Goal: Complete application form

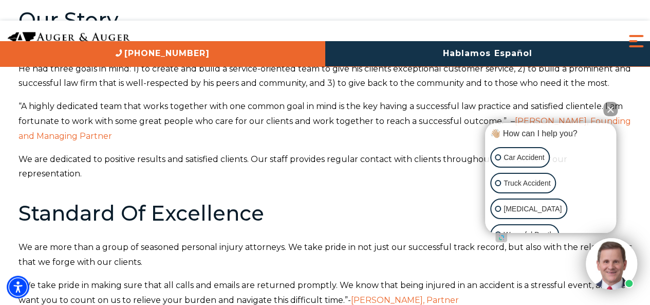
scroll to position [137, 0]
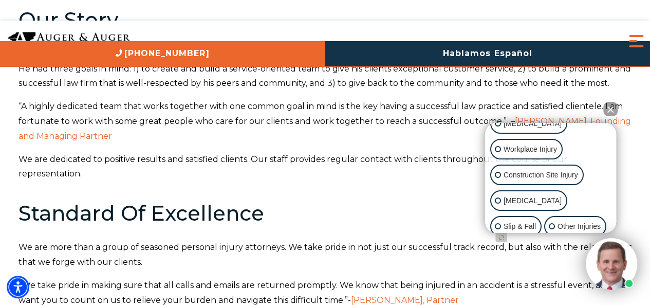
click at [609, 104] on button "Close Intaker Chat Widget" at bounding box center [610, 109] width 14 height 14
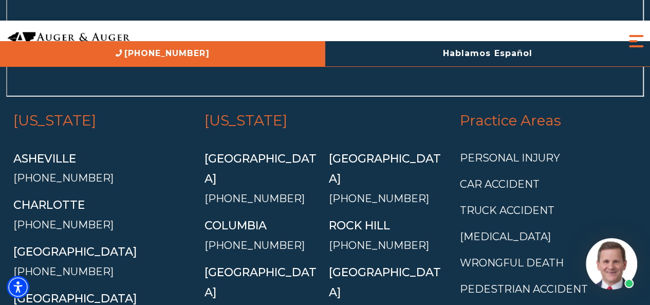
scroll to position [3859, 0]
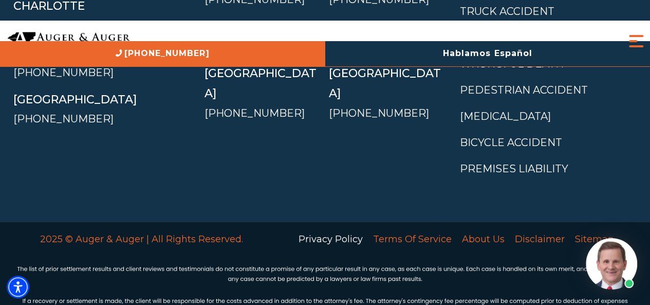
click at [333, 228] on link "Privacy Policy" at bounding box center [330, 239] width 74 height 22
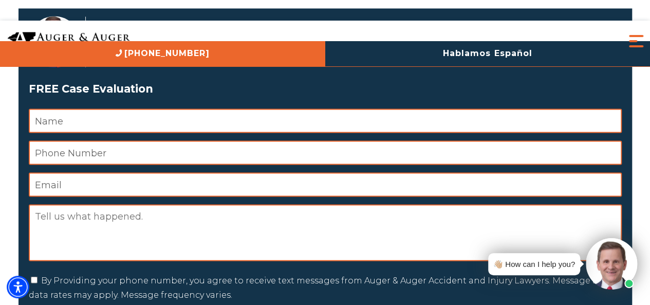
scroll to position [957, 0]
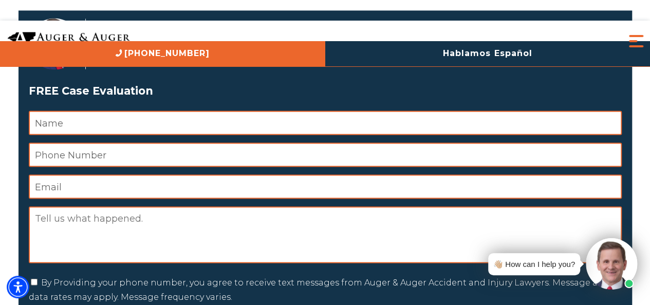
click at [164, 119] on input "Name *" at bounding box center [325, 122] width 593 height 24
type input "Rao Awais"
type input "03476468794"
type input "salcosma7@gmail.com"
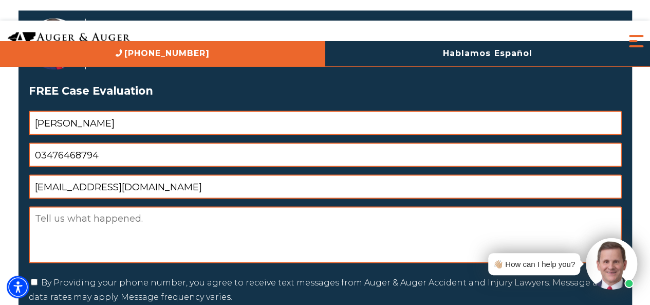
click at [109, 222] on textarea "Message" at bounding box center [325, 234] width 593 height 56
paste textarea "Hi , I offer high-quality link-building on premium sites like: interiorredoux.c…"
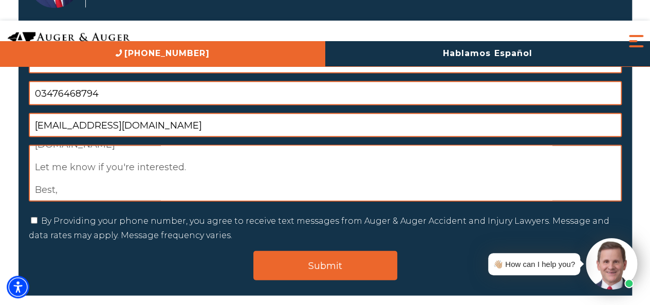
scroll to position [1094, 0]
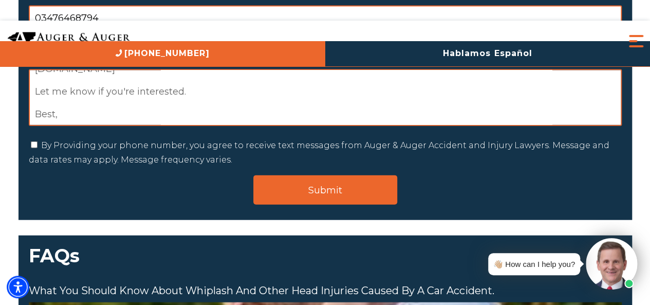
type textarea "Hi , I offer high-quality link-building on premium sites like: interiorredoux.c…"
click at [36, 145] on input "By Providing your phone number, you agree to receive text messages from Auger &…" at bounding box center [34, 144] width 7 height 7
checkbox input "true"
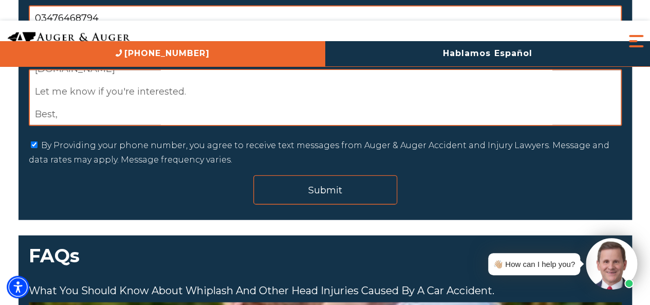
click at [295, 183] on input "Submit" at bounding box center [325, 189] width 144 height 29
click at [333, 180] on input "Submit" at bounding box center [325, 189] width 144 height 29
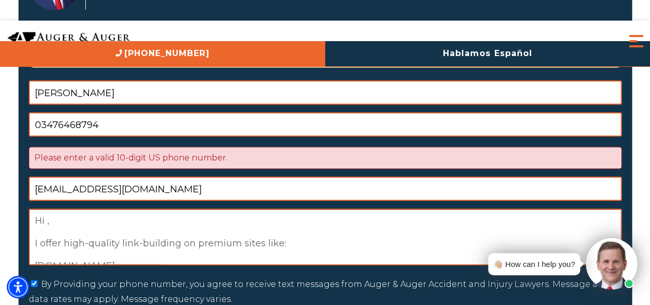
scroll to position [0, 0]
drag, startPoint x: 86, startPoint y: 153, endPoint x: 93, endPoint y: 160, distance: 10.2
click at [89, 154] on div "Please enter a valid 10-digit US phone number." at bounding box center [325, 158] width 593 height 22
drag, startPoint x: 40, startPoint y: 122, endPoint x: 28, endPoint y: 127, distance: 13.2
click at [28, 127] on div "Herbert W. Auger Attorney and Managing Partner FREE Case Evaluation " * " indic…" at bounding box center [324, 155] width 613 height 408
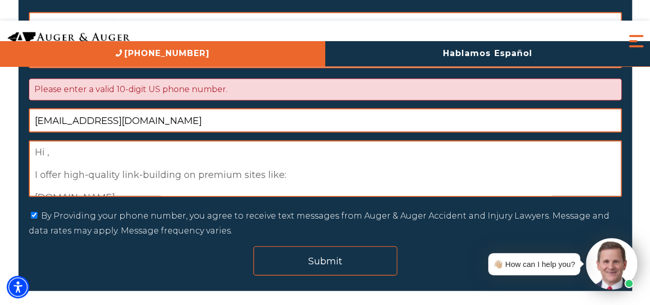
type input "923476468794"
click at [309, 259] on input "Submit" at bounding box center [325, 260] width 144 height 29
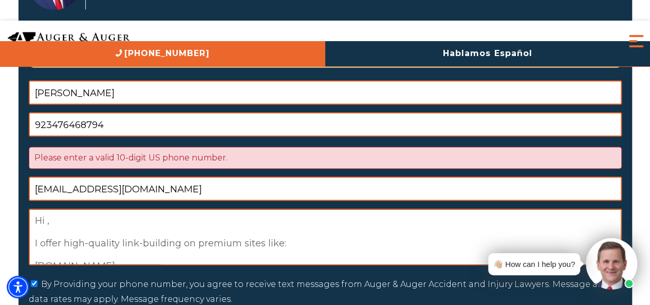
scroll to position [8, 4]
click at [11, 91] on div "Home / Privacy Policy Privacy Policy The Firm is committed to the protection of…" at bounding box center [325, 116] width 629 height 2225
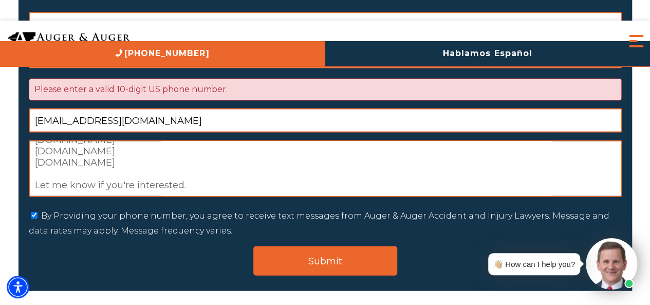
scroll to position [1169, 0]
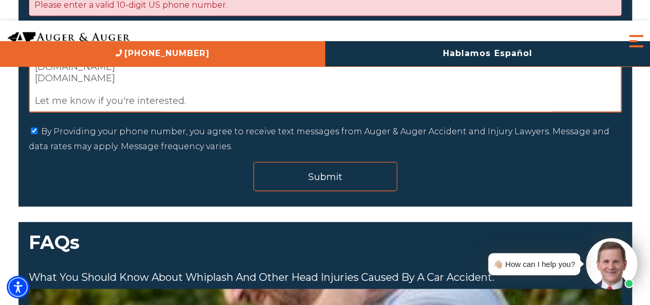
type input "3476468794"
click at [306, 183] on input "Submit" at bounding box center [325, 176] width 144 height 29
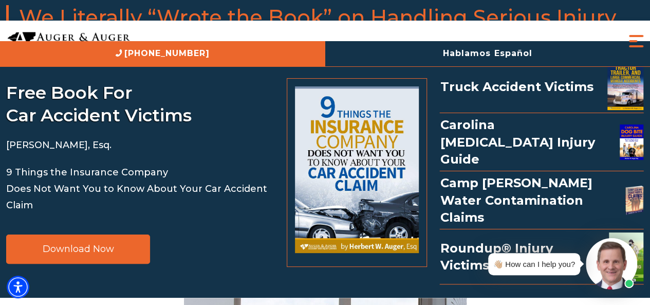
scroll to position [2043, 0]
